Goal: Task Accomplishment & Management: Manage account settings

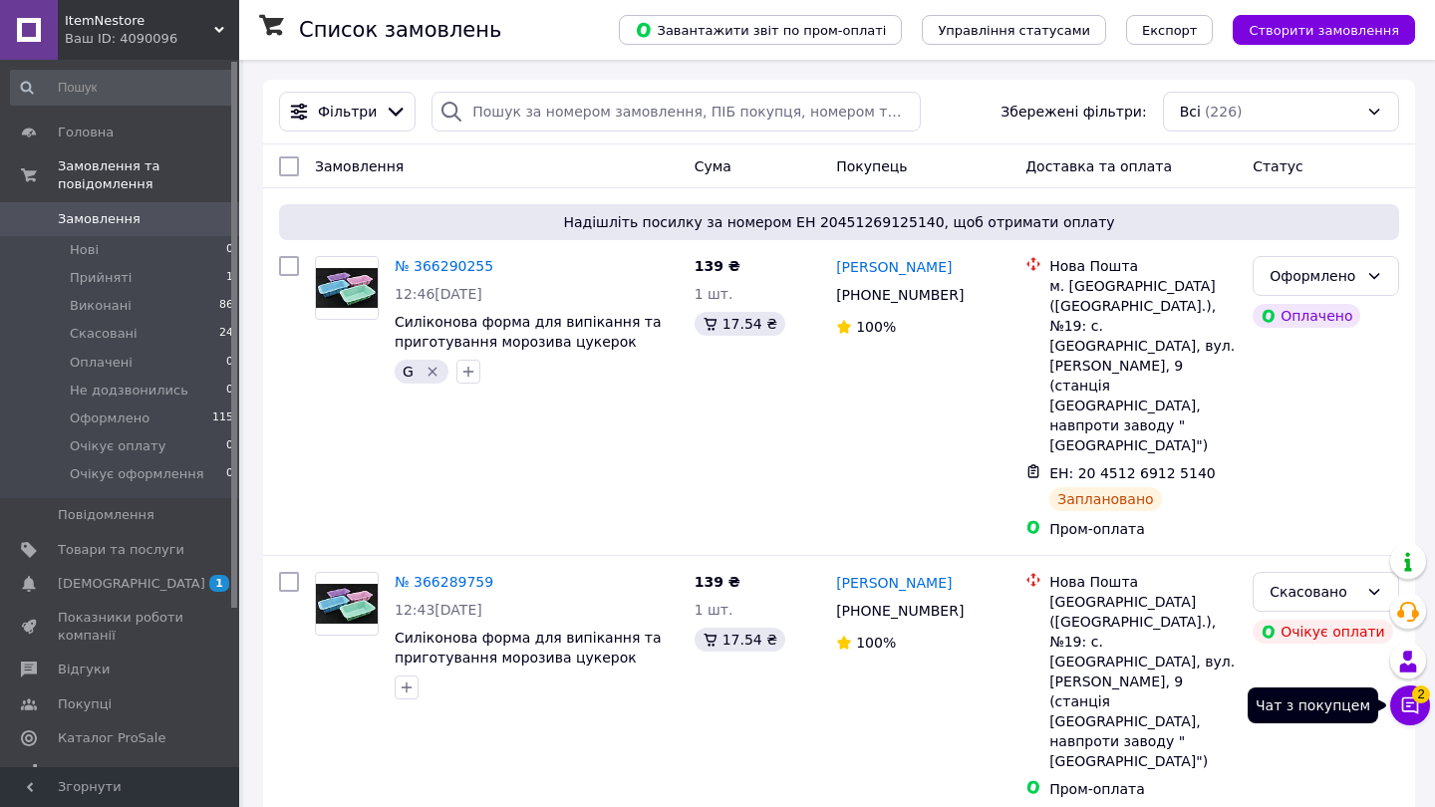
click at [1403, 698] on icon at bounding box center [1410, 705] width 17 height 17
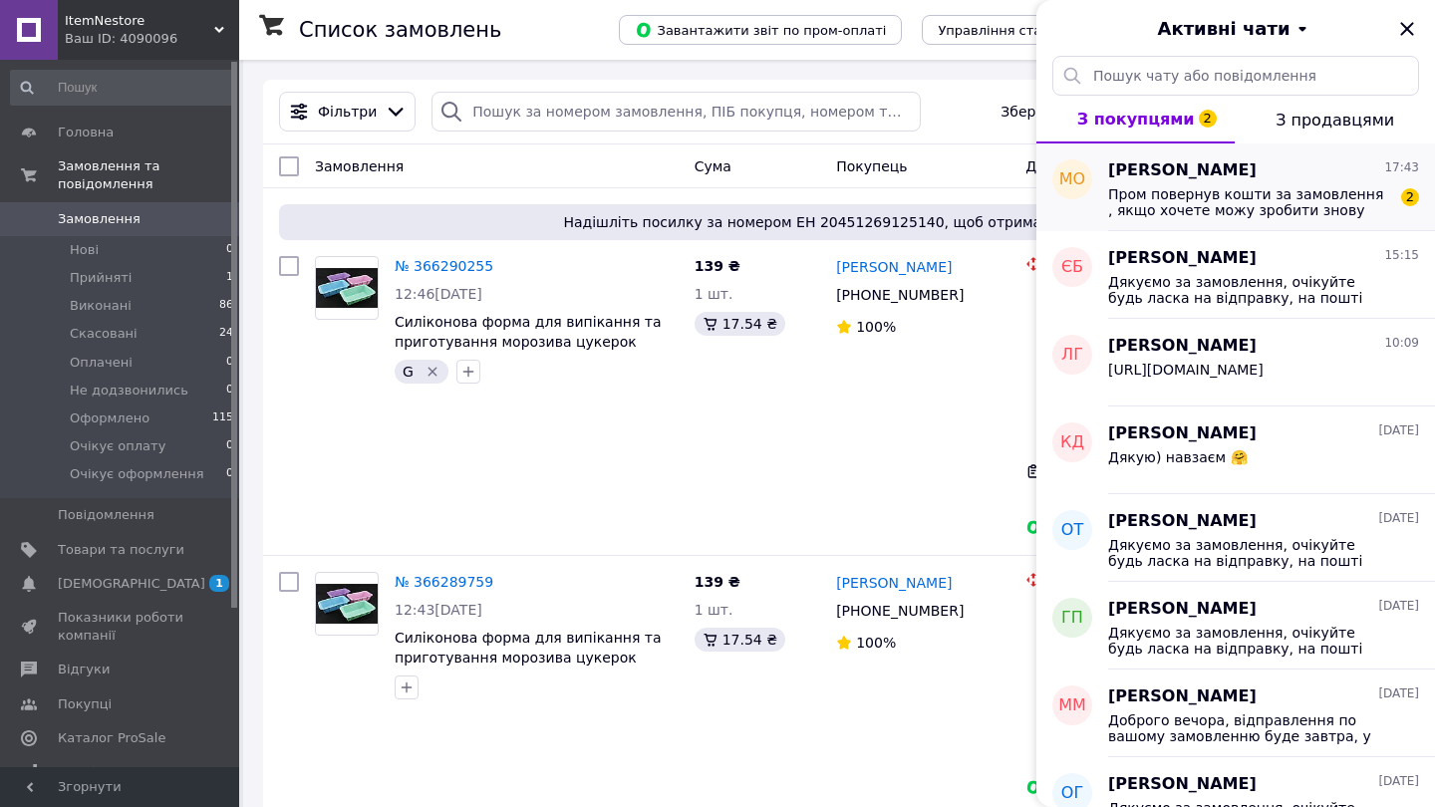
click at [1308, 216] on span "Пром повернув кошти за замовлення , якщо хочете можу зробити знову" at bounding box center [1249, 202] width 283 height 32
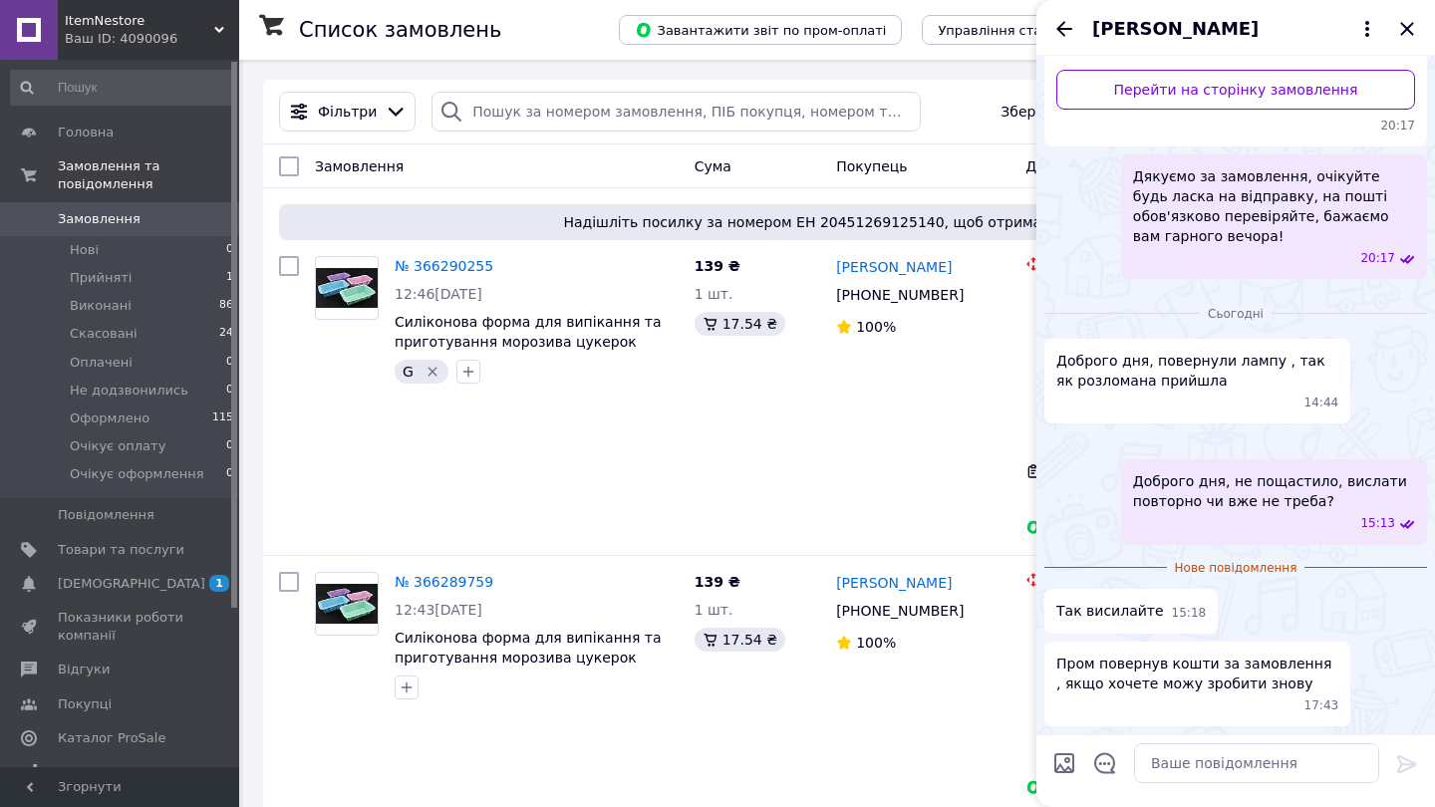
scroll to position [531, 0]
click at [1172, 752] on textarea at bounding box center [1256, 763] width 245 height 40
click at [1406, 30] on icon "Закрити" at bounding box center [1406, 28] width 13 height 13
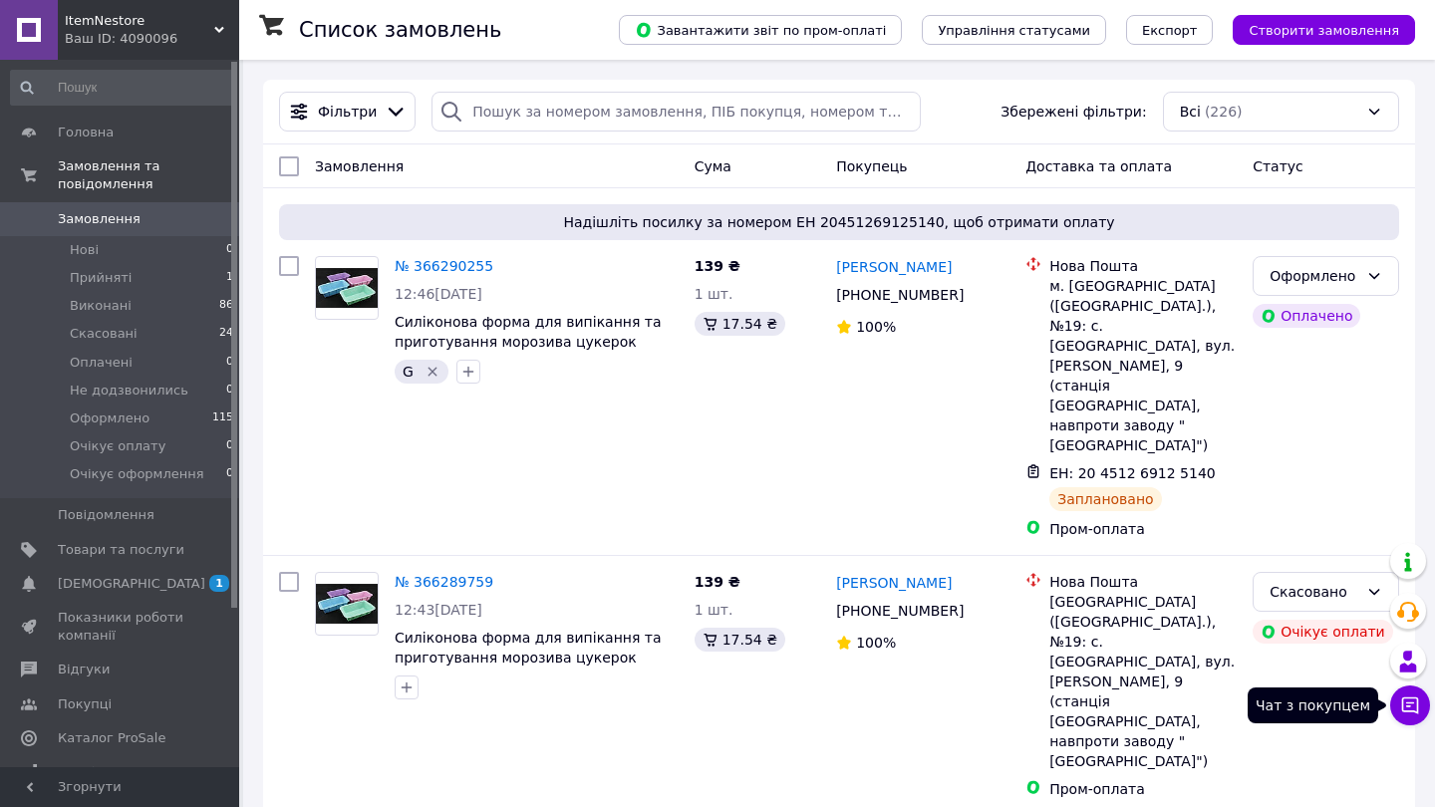
click at [1411, 711] on icon at bounding box center [1410, 705] width 17 height 17
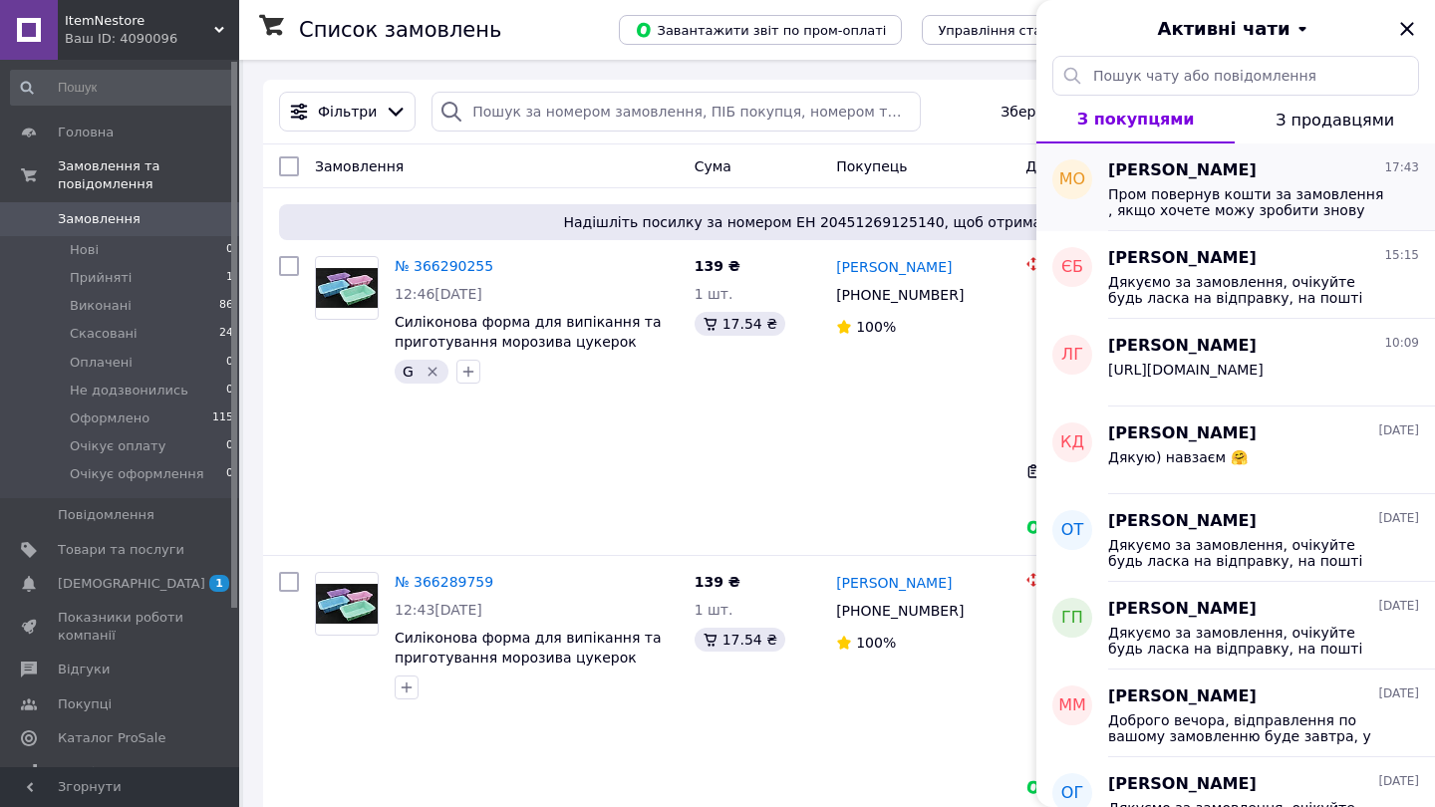
click at [1208, 189] on span "Пром повернув кошти за замовлення , якщо хочете можу зробити знову" at bounding box center [1249, 202] width 283 height 32
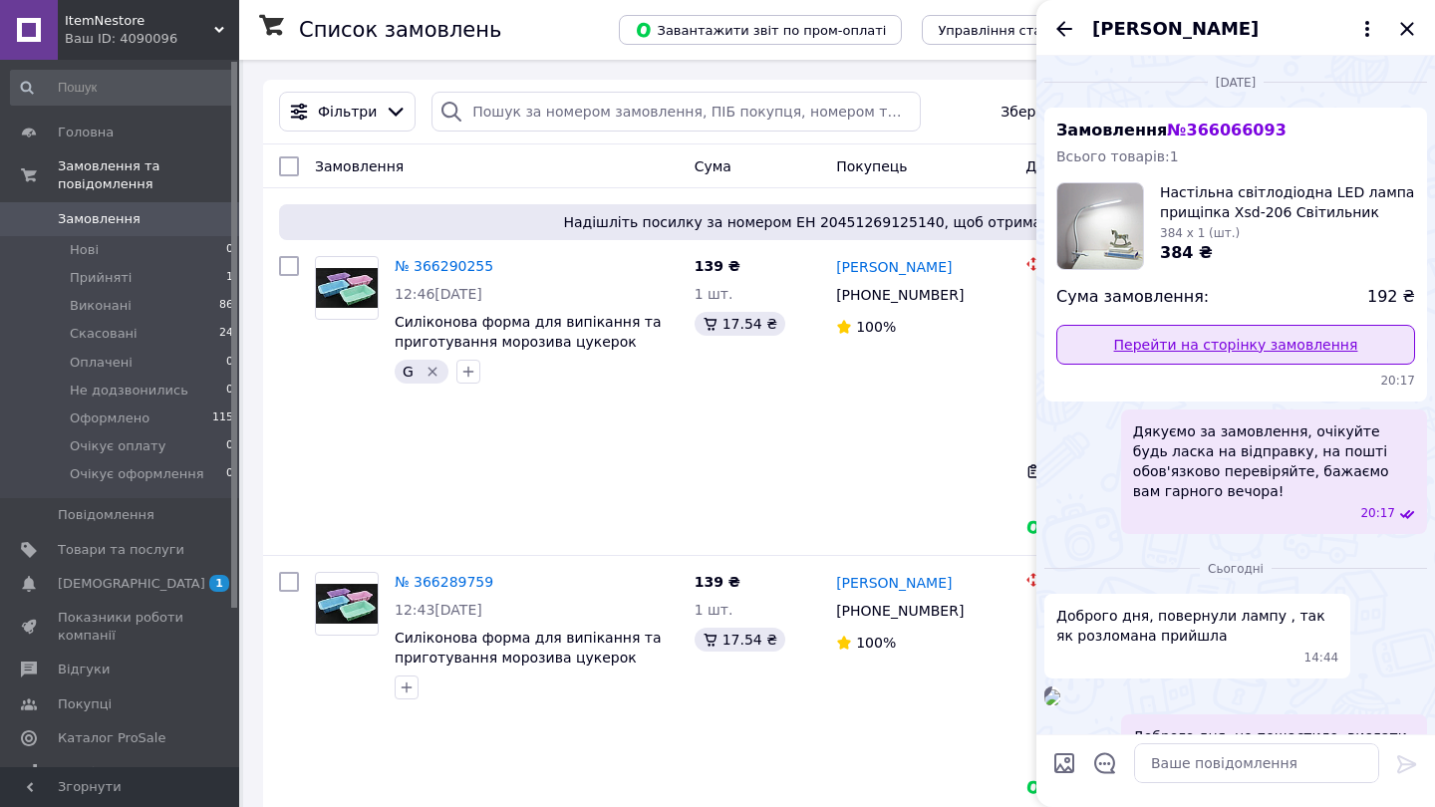
scroll to position [0, 0]
click at [1202, 332] on link "Перейти на сторінку замовлення" at bounding box center [1235, 345] width 359 height 40
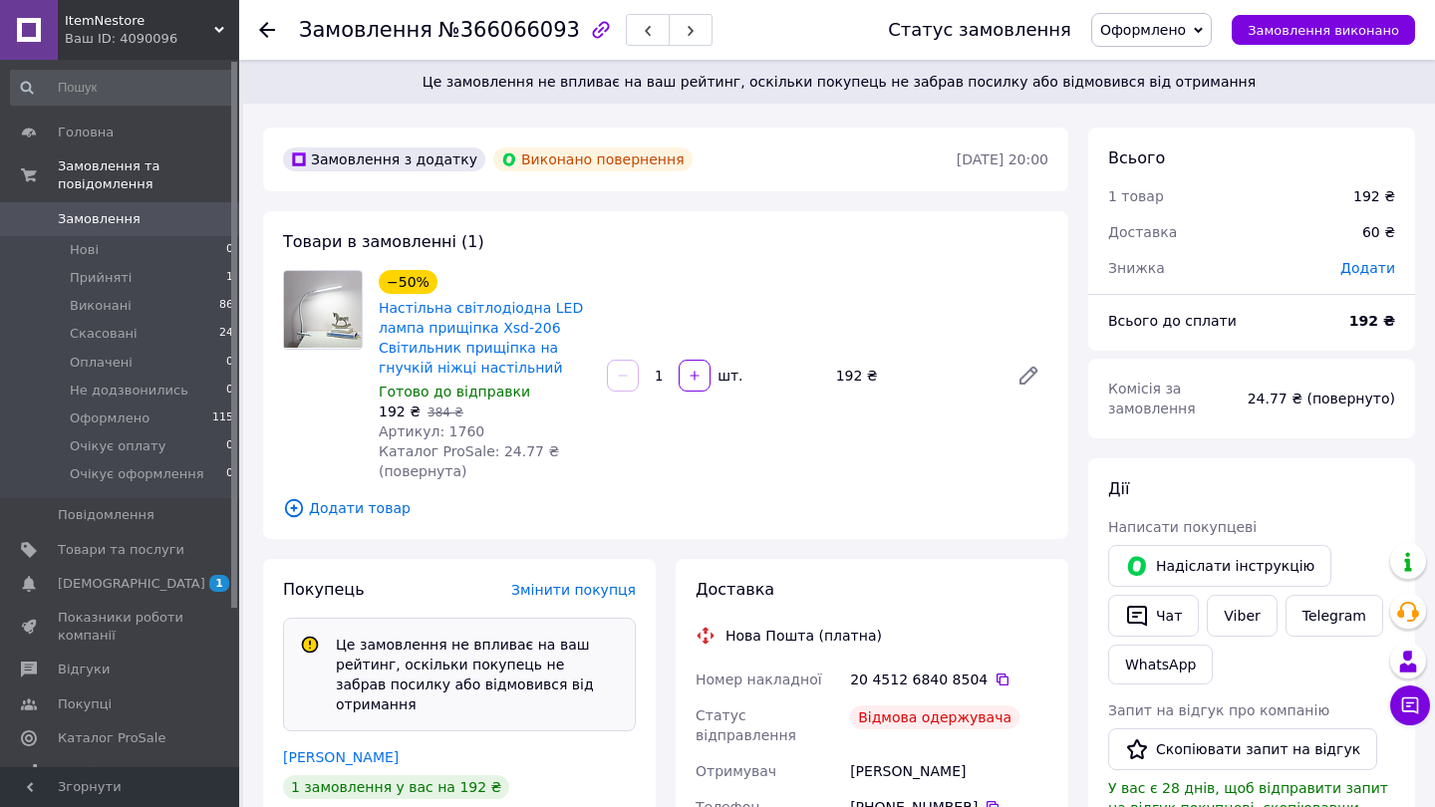
scroll to position [179, 0]
click at [459, 432] on span "Артикул: 1760" at bounding box center [432, 431] width 106 height 16
copy span "1760"
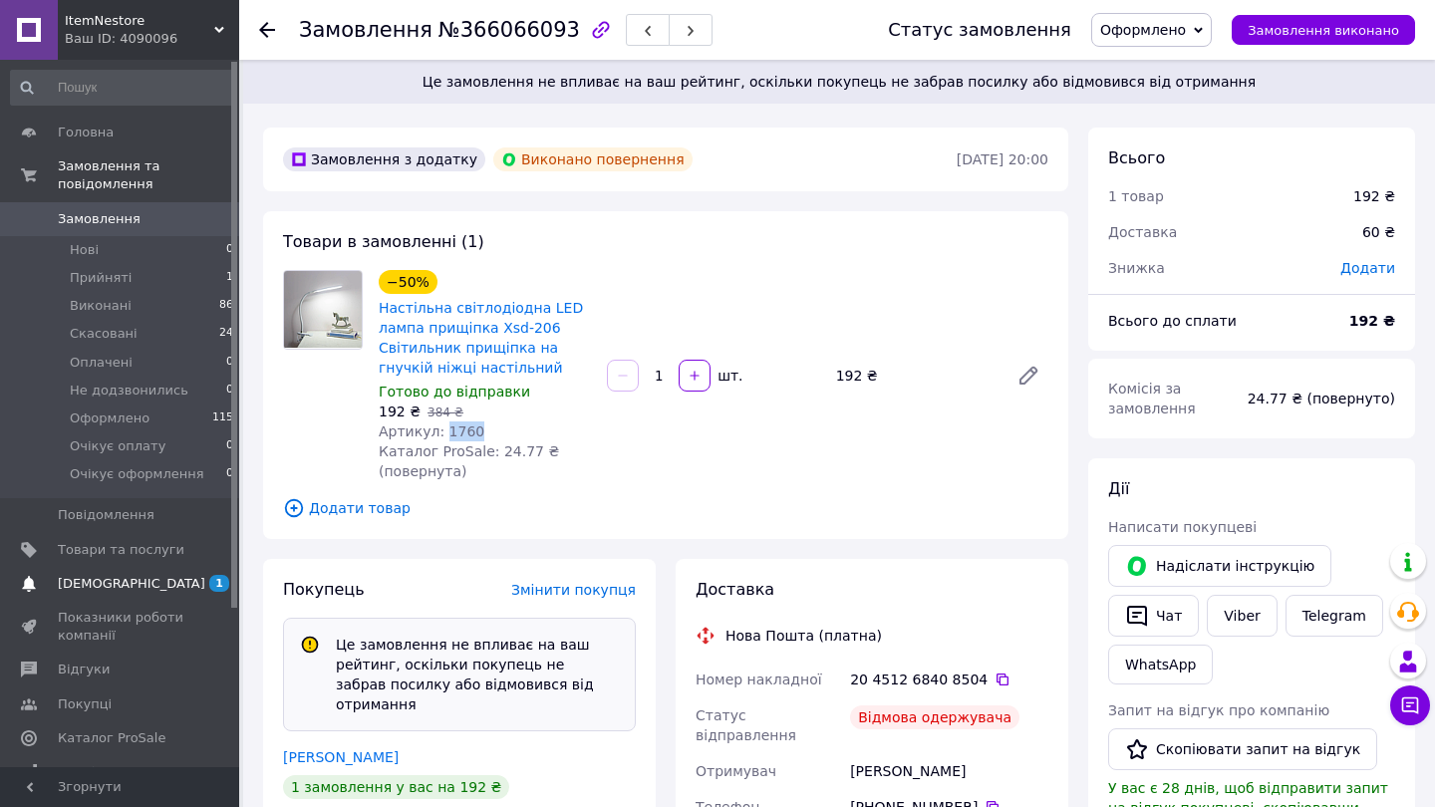
click at [96, 585] on span "[DEMOGRAPHIC_DATA]" at bounding box center [131, 584] width 147 height 18
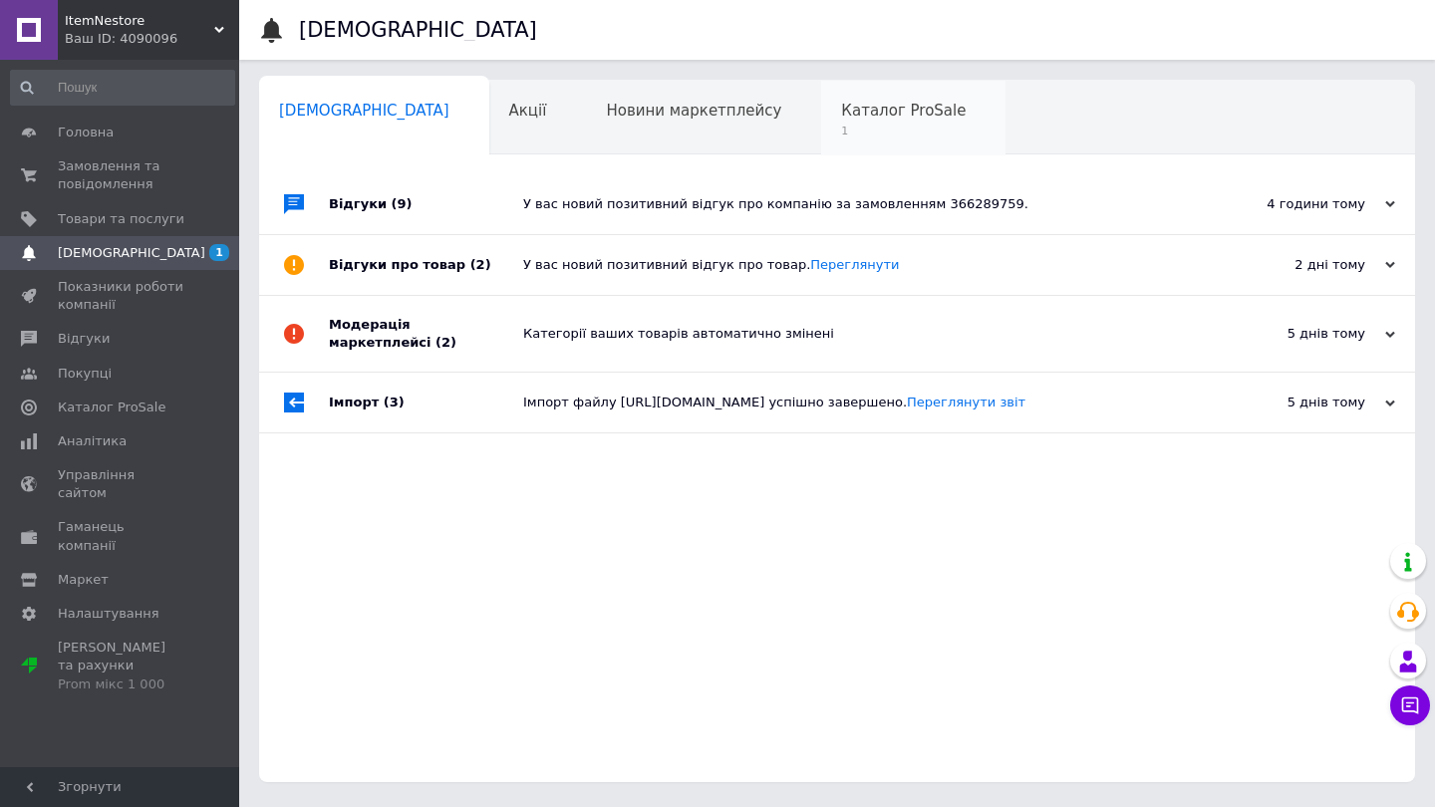
click at [841, 107] on span "Каталог ProSale" at bounding box center [903, 111] width 125 height 18
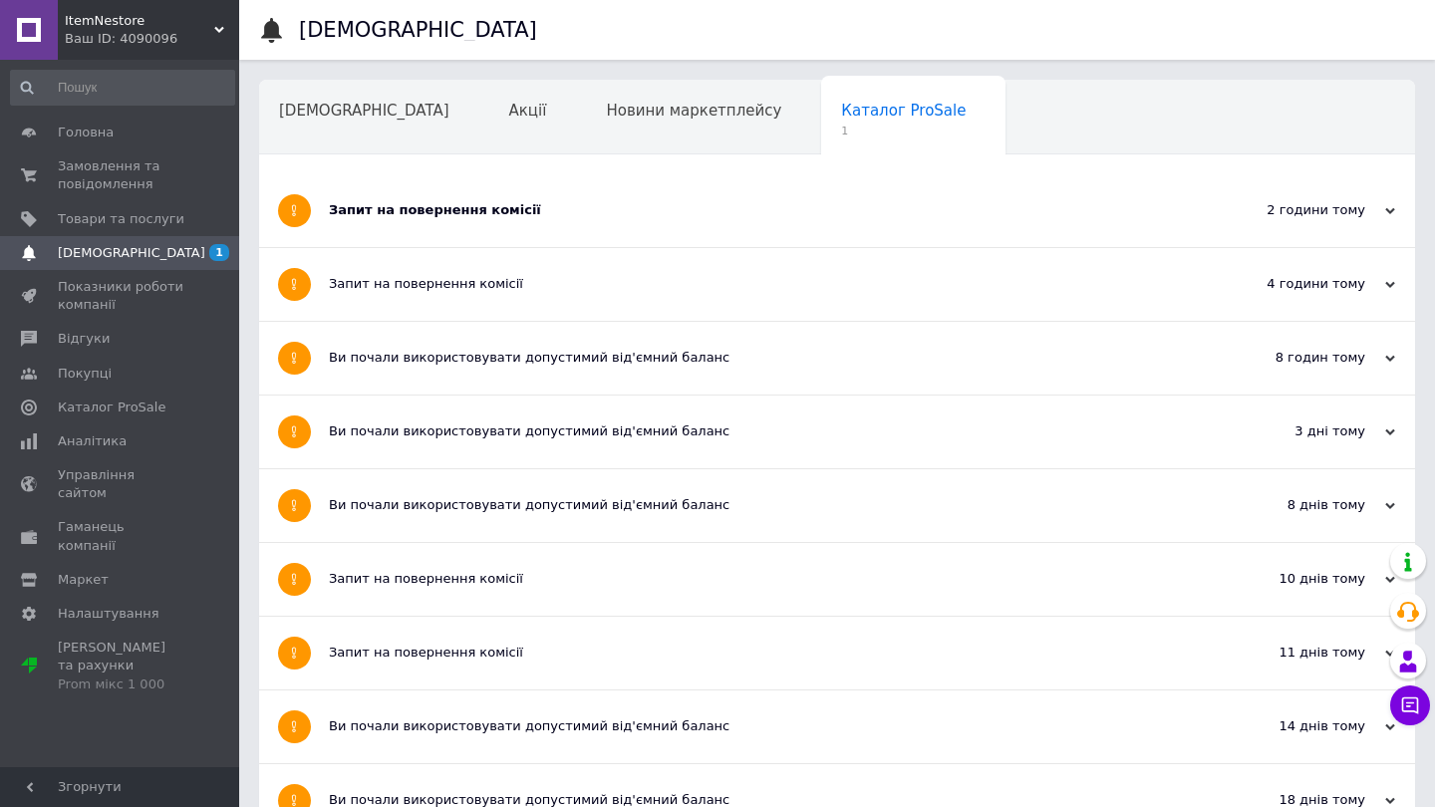
click at [479, 206] on div "Запит на повернення комісії" at bounding box center [762, 210] width 867 height 18
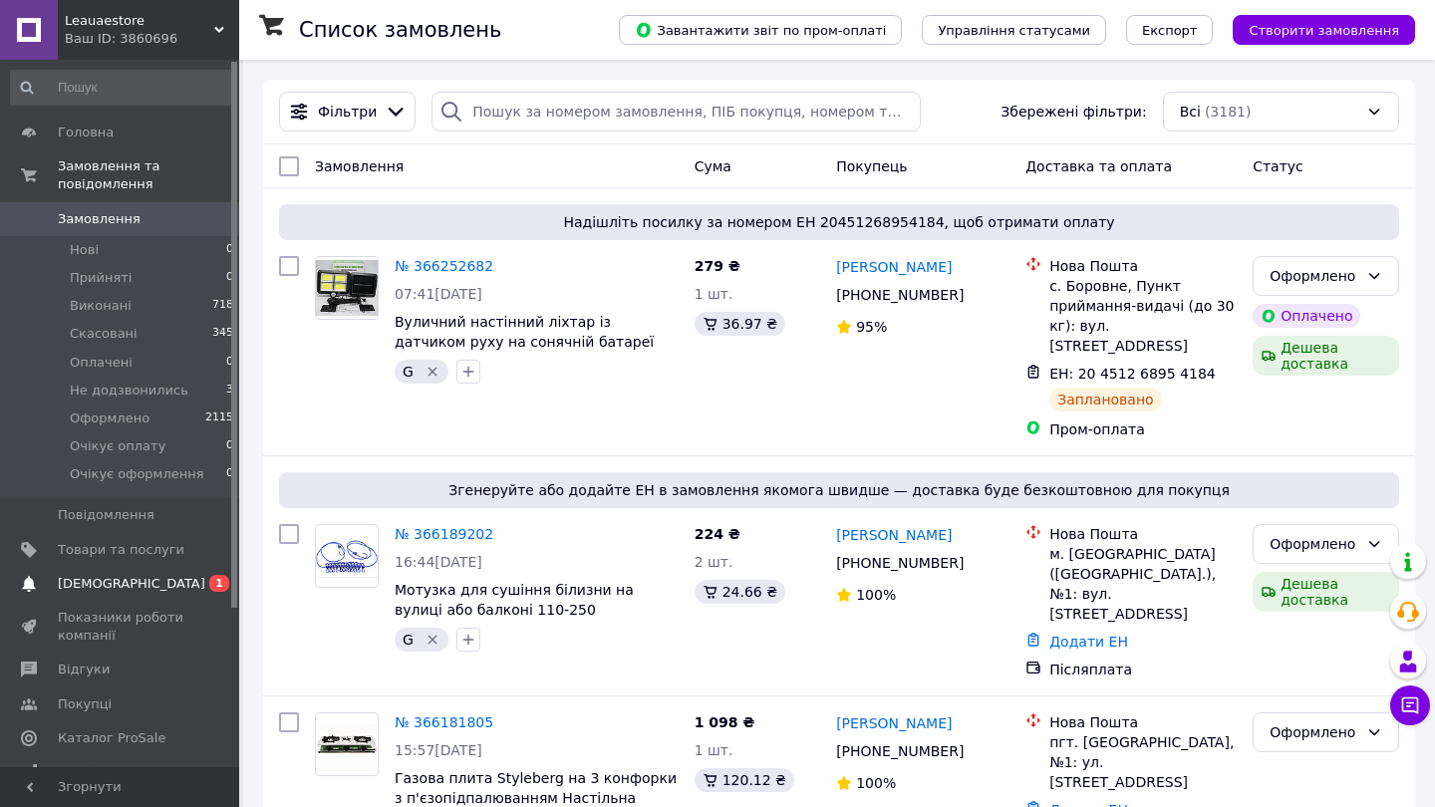
click at [111, 575] on span "[DEMOGRAPHIC_DATA]" at bounding box center [131, 584] width 147 height 18
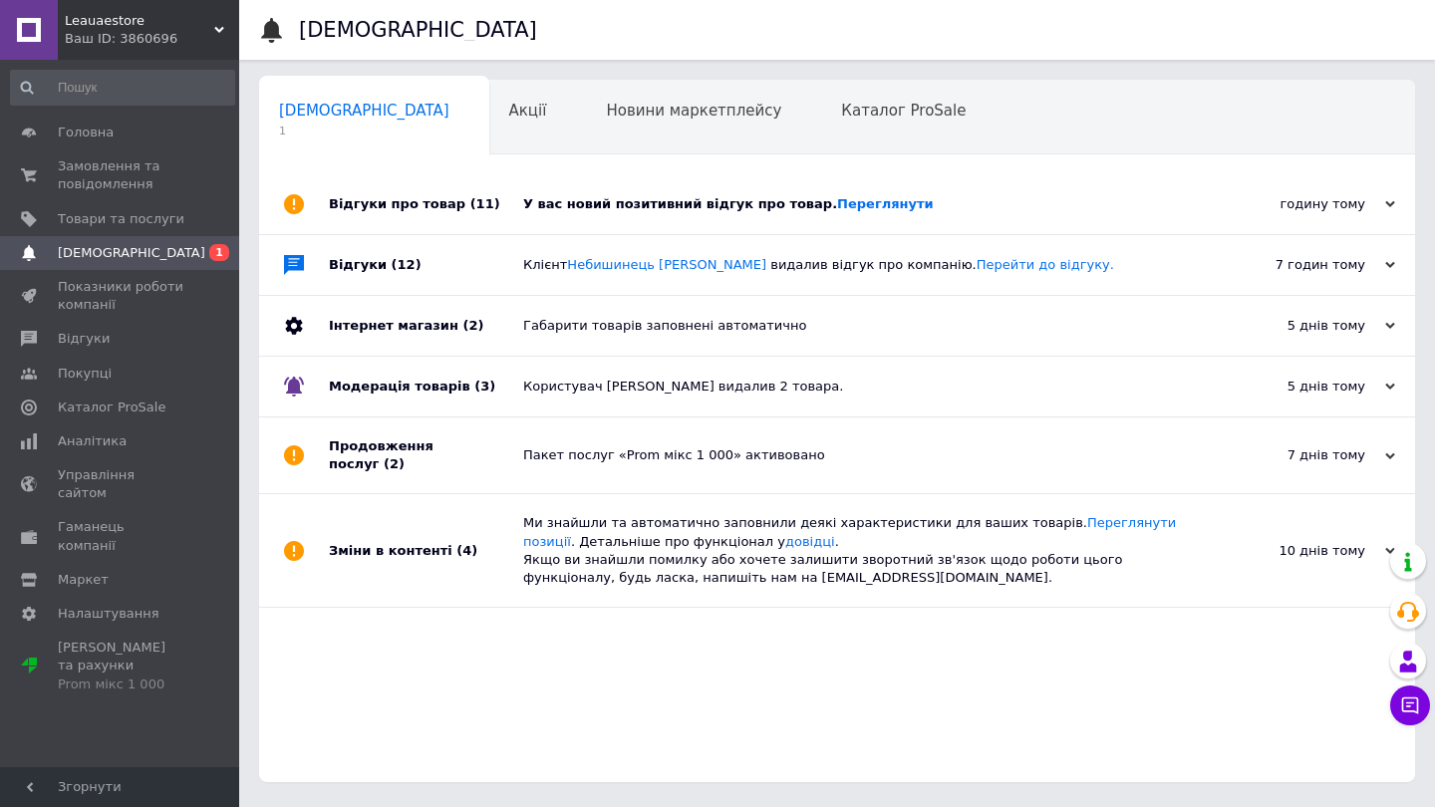
click at [1409, 204] on div "годину тому 12.10.2025" at bounding box center [1304, 204] width 219 height 60
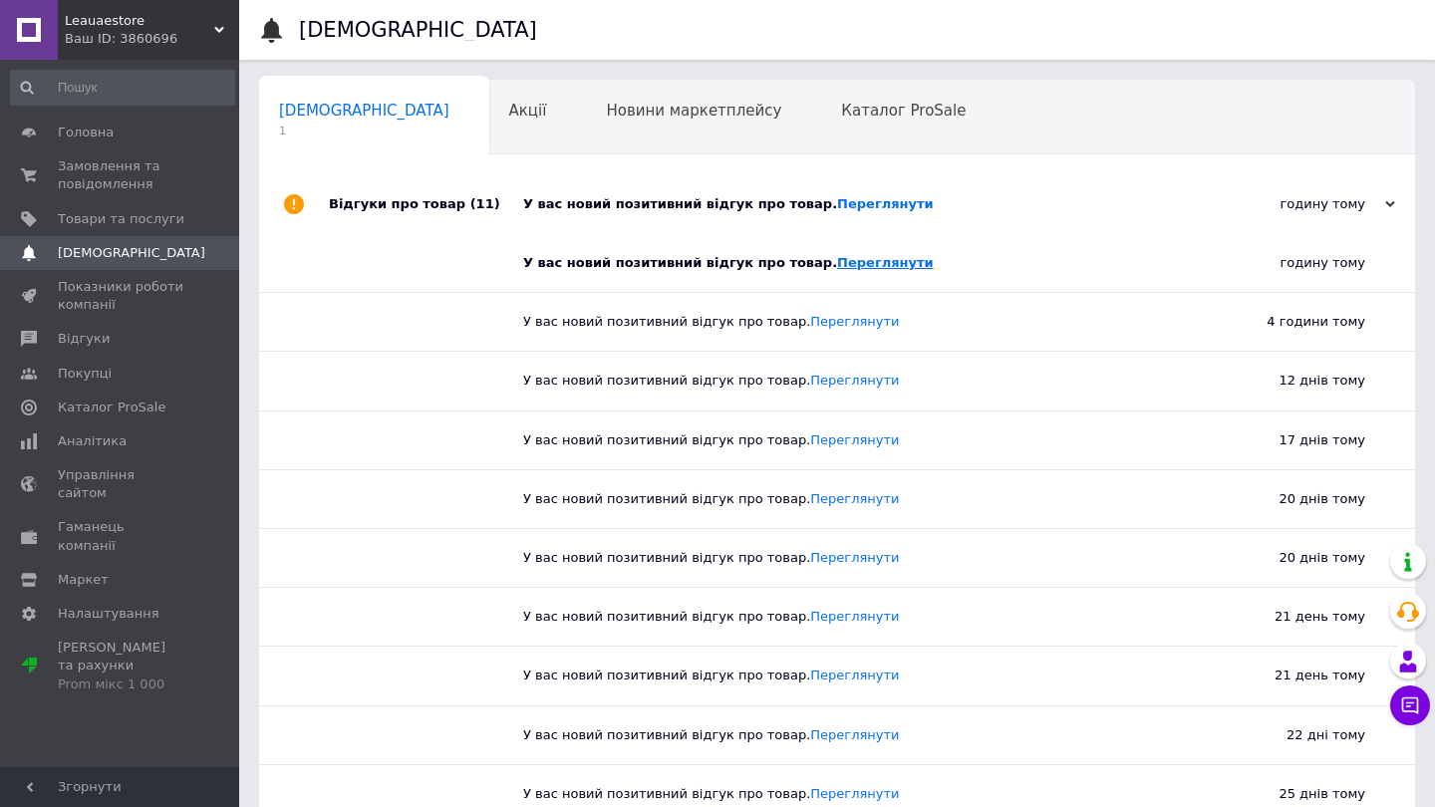
click at [871, 260] on link "Переглянути" at bounding box center [885, 262] width 97 height 15
click at [124, 44] on div "Ваш ID: 3860696" at bounding box center [152, 39] width 174 height 18
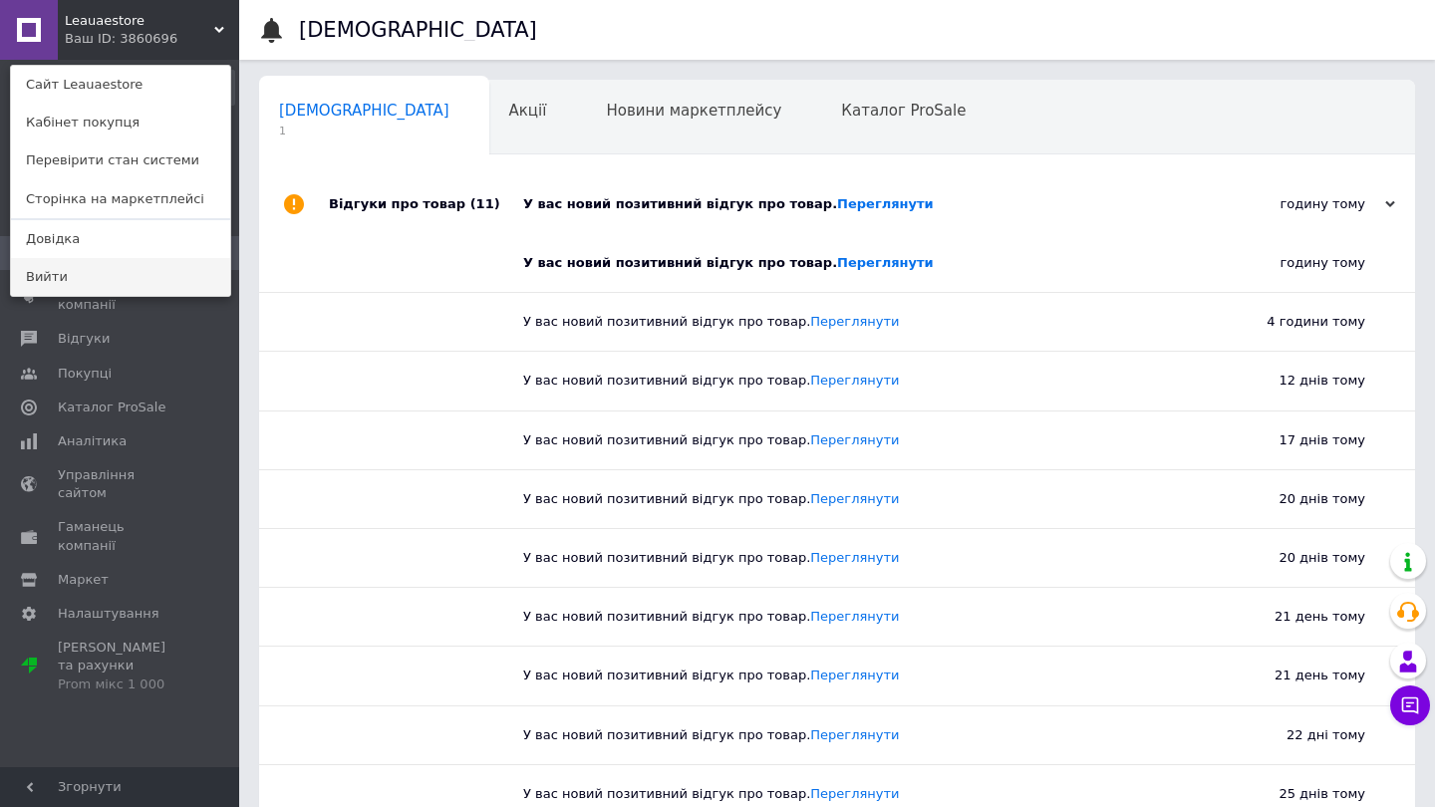
click at [54, 270] on link "Вийти" at bounding box center [120, 277] width 219 height 38
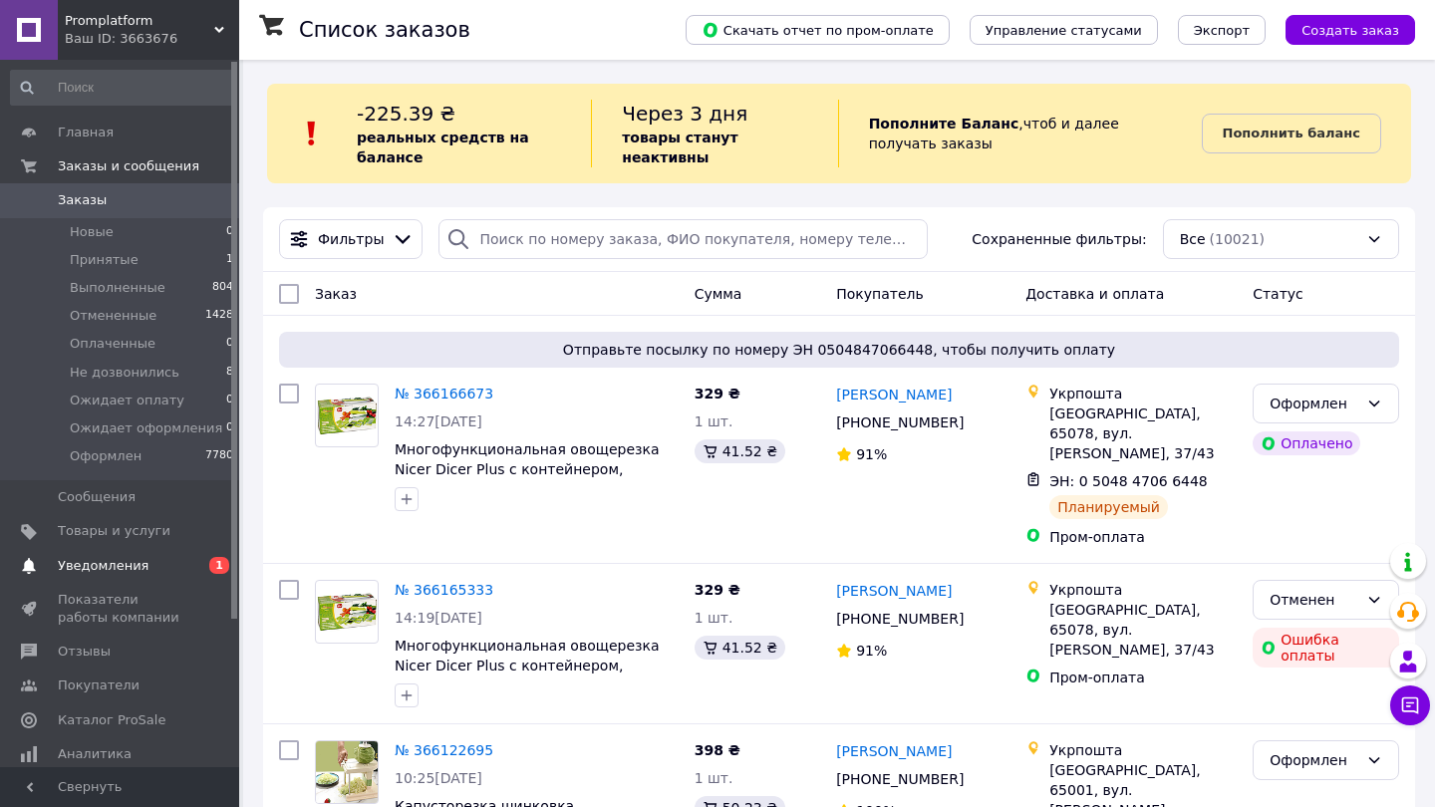
click at [116, 563] on span "Уведомления" at bounding box center [103, 566] width 91 height 18
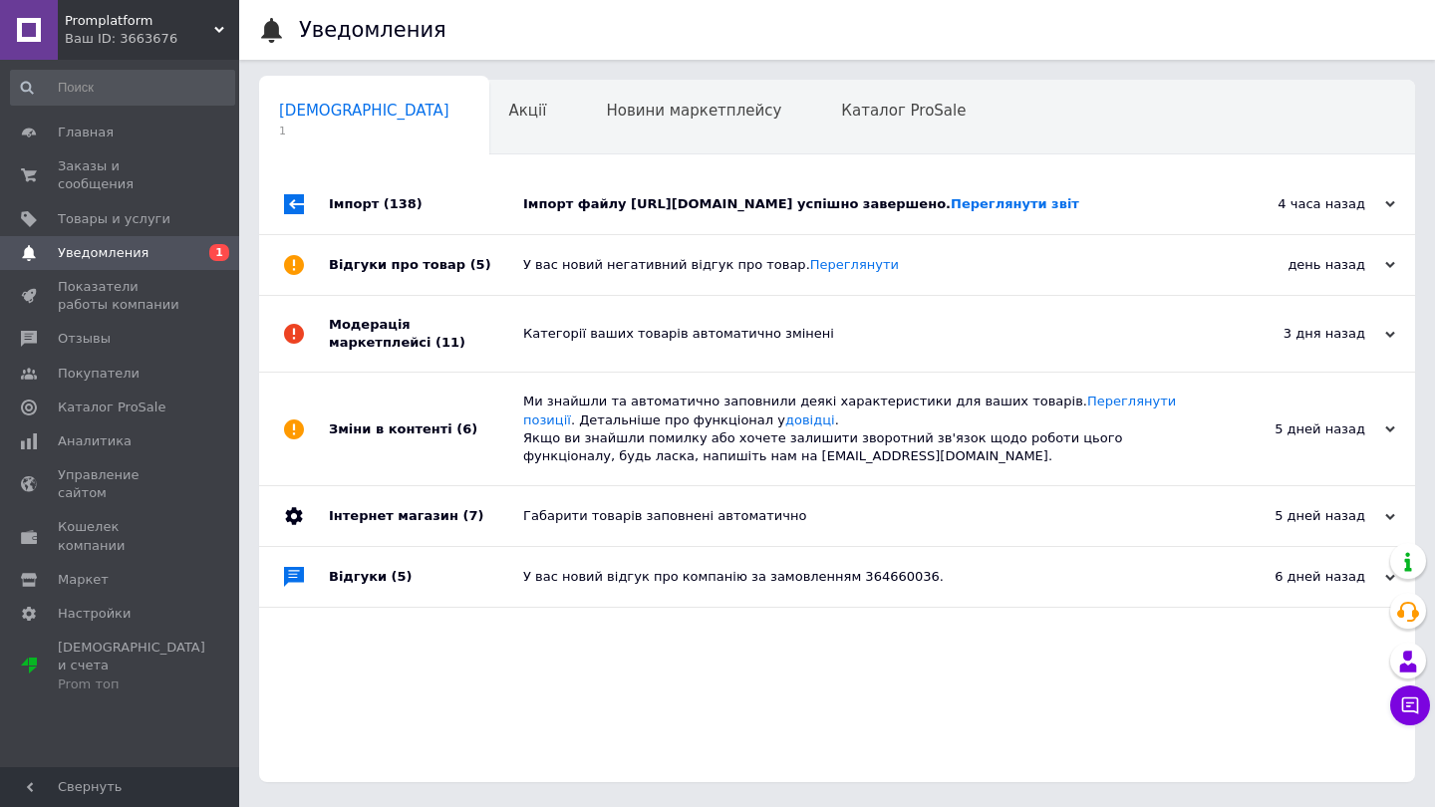
click at [1398, 234] on div "4 часа назад 12.10.2025" at bounding box center [1304, 204] width 219 height 60
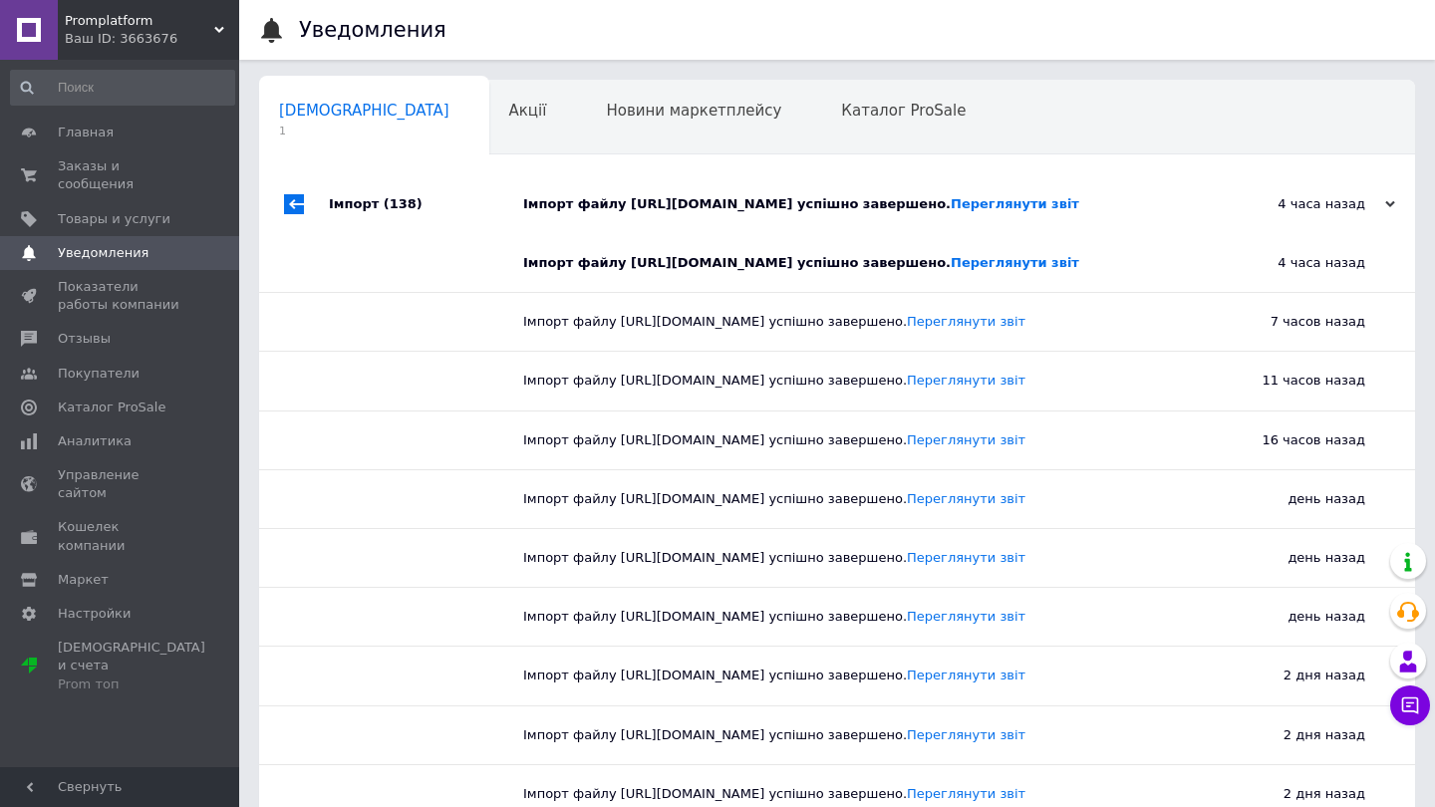
click at [100, 37] on div "Ваш ID: 3663676" at bounding box center [152, 39] width 174 height 18
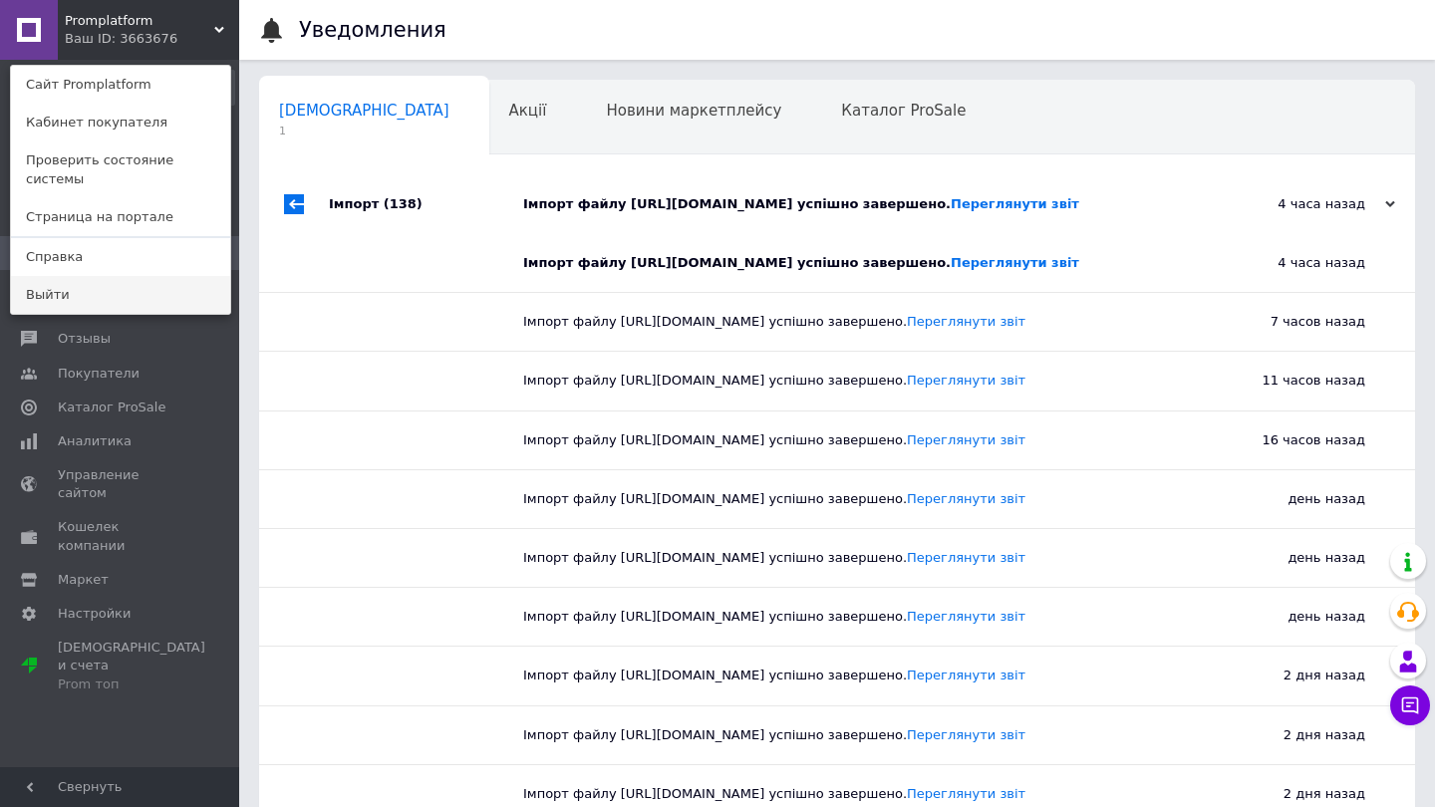
click at [48, 282] on link "Выйти" at bounding box center [120, 295] width 219 height 38
